Goal: Information Seeking & Learning: Learn about a topic

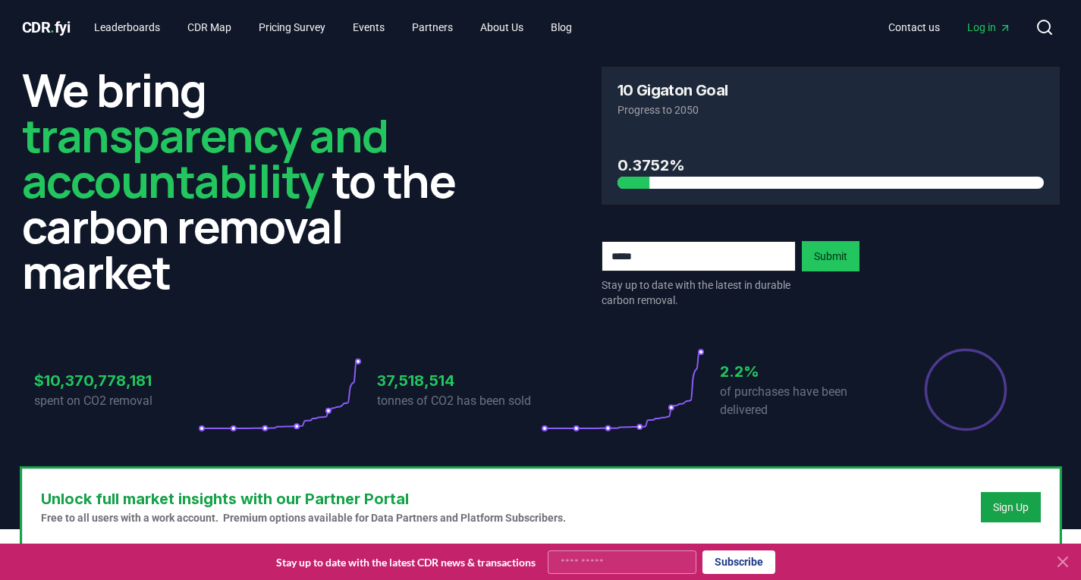
click at [984, 33] on span "Log in" at bounding box center [989, 27] width 44 height 15
click at [571, 24] on link "Blog" at bounding box center [562, 27] width 46 height 27
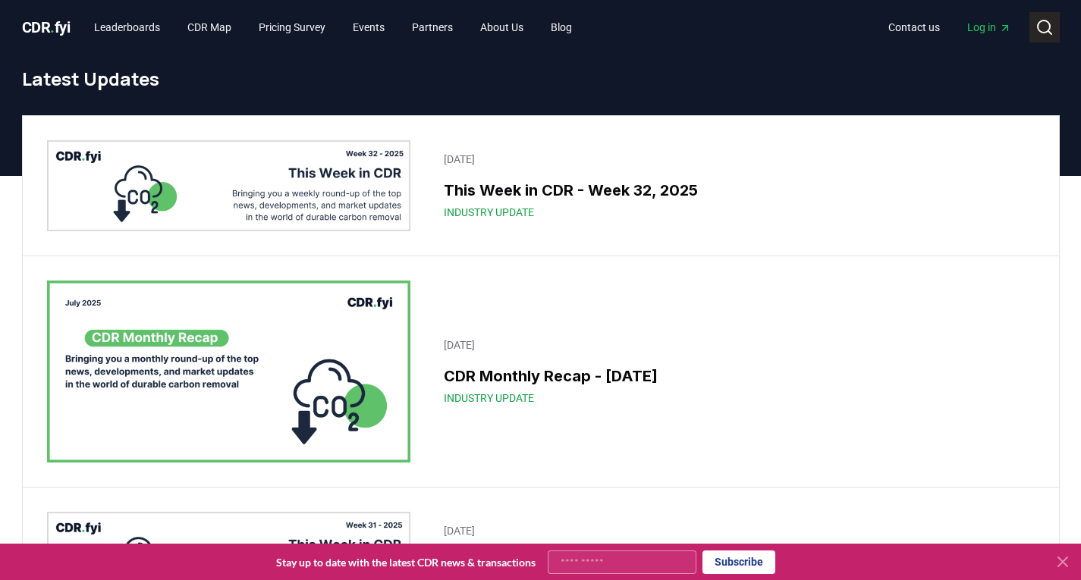
click at [1032, 30] on button "Search" at bounding box center [1045, 27] width 30 height 30
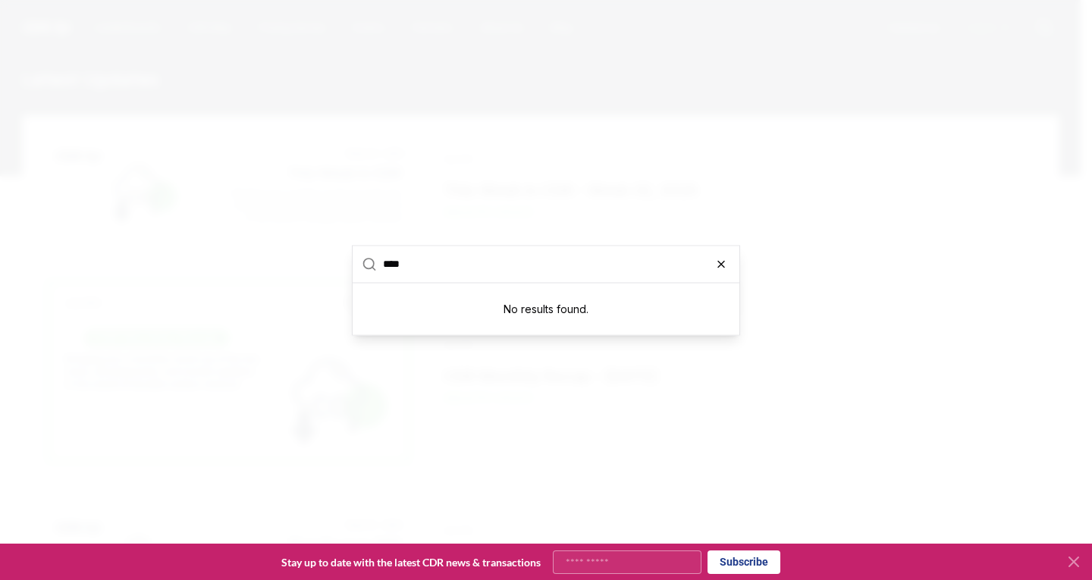
type input "****"
click at [719, 265] on icon "button" at bounding box center [721, 264] width 12 height 12
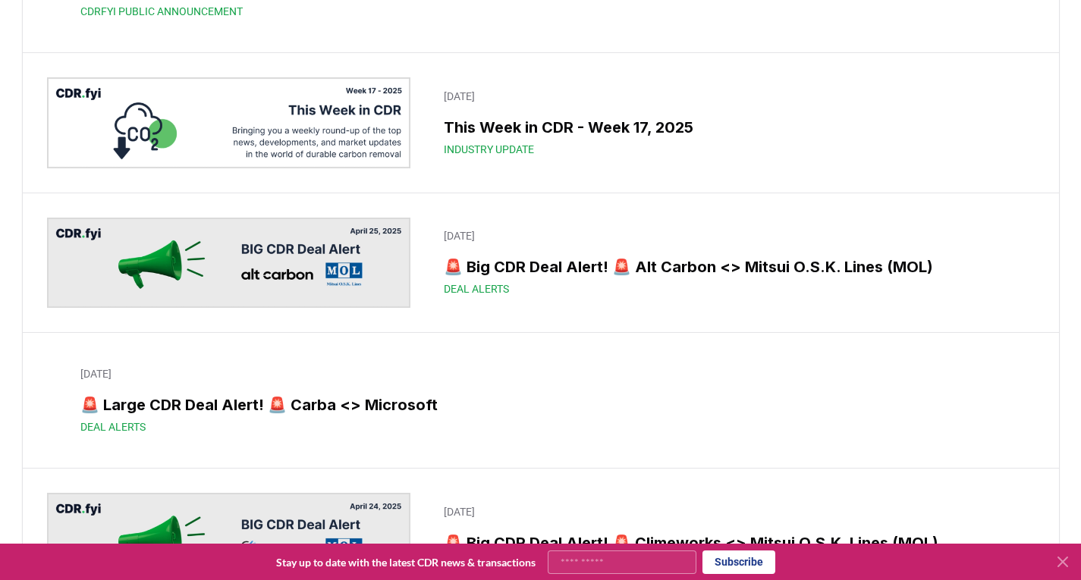
scroll to position [5062, 0]
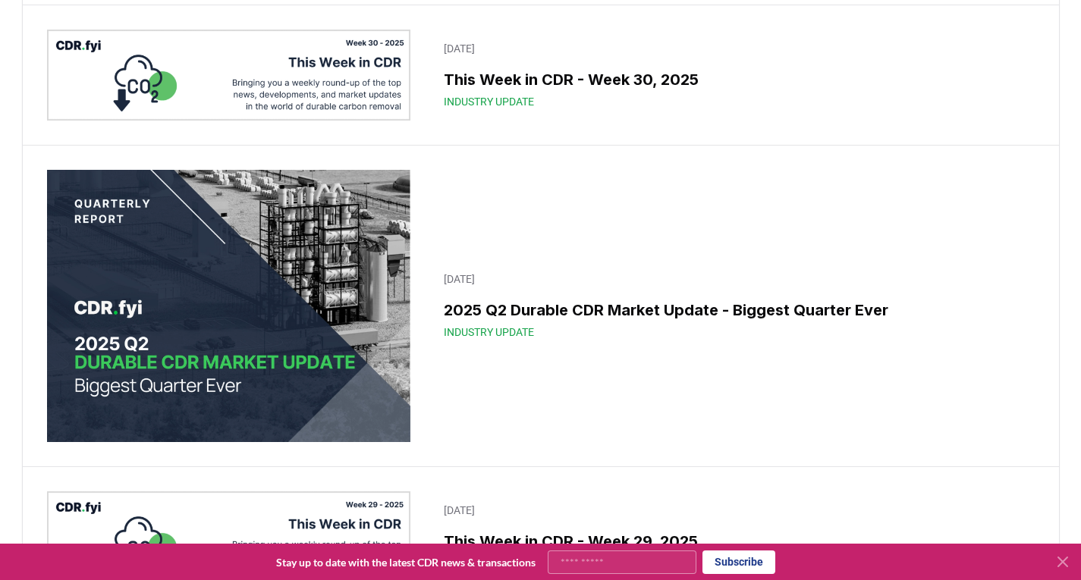
scroll to position [624, 0]
